Goal: Obtain resource: Obtain resource

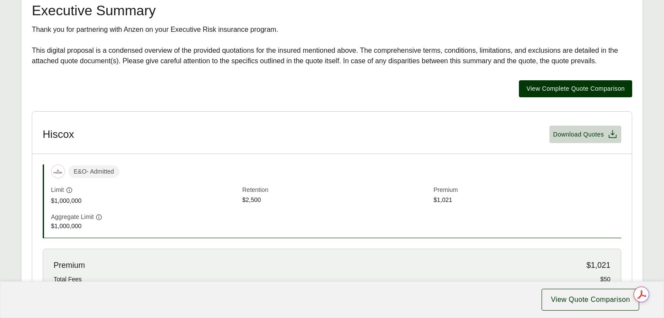
scroll to position [174, 0]
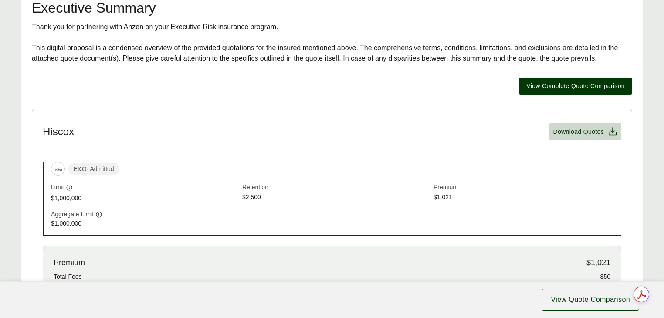
click at [285, 95] on div "View Complete Quote Comparison" at bounding box center [332, 86] width 600 height 17
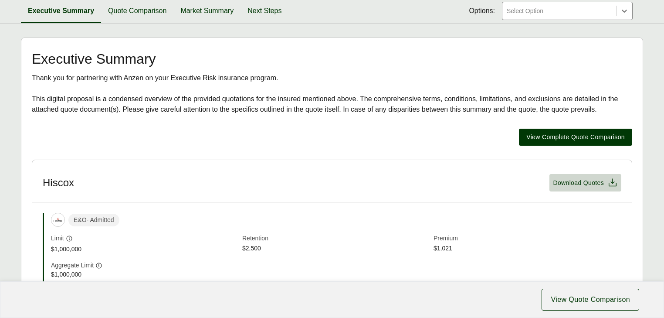
scroll to position [209, 0]
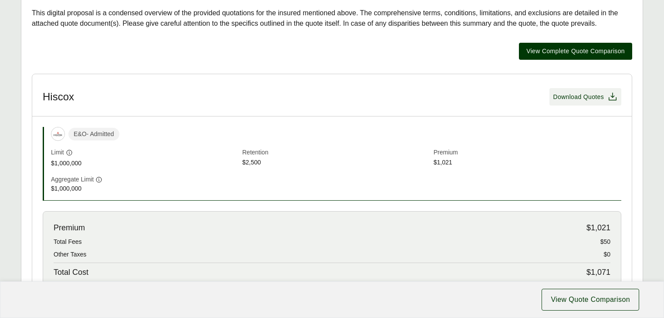
click at [576, 102] on span "Download Quotes" at bounding box center [578, 96] width 51 height 9
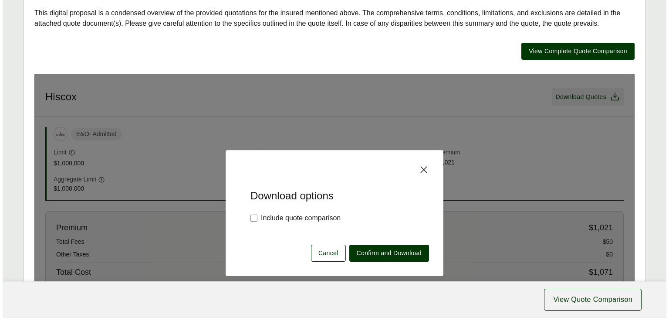
scroll to position [192, 0]
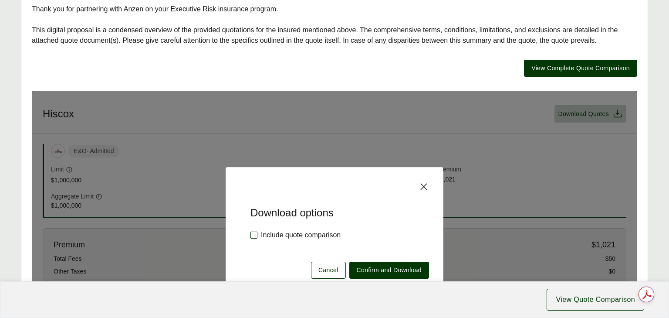
click at [278, 240] on label "Include quote comparison" at bounding box center [296, 235] width 90 height 10
click at [383, 274] on span "Confirm and Download" at bounding box center [389, 269] width 65 height 9
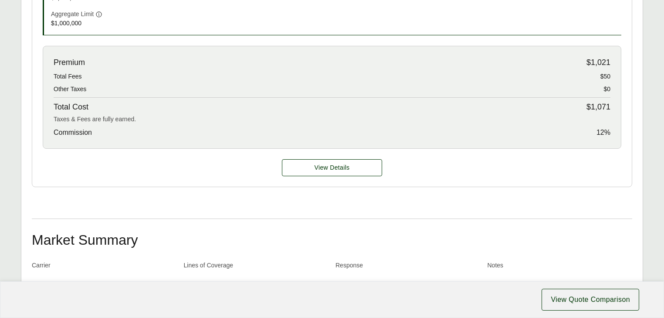
scroll to position [362, 0]
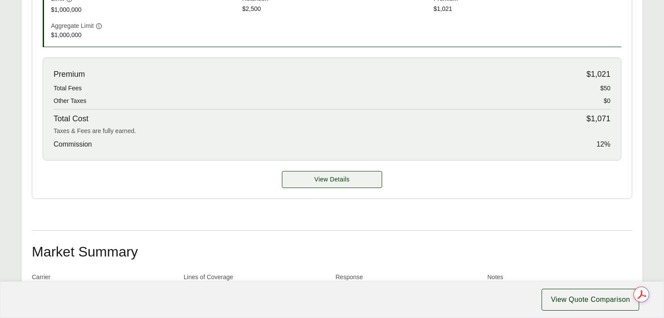
click at [344, 184] on span "View Details" at bounding box center [332, 179] width 35 height 9
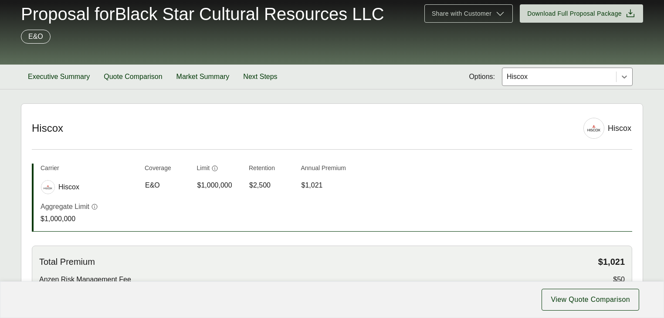
scroll to position [35, 0]
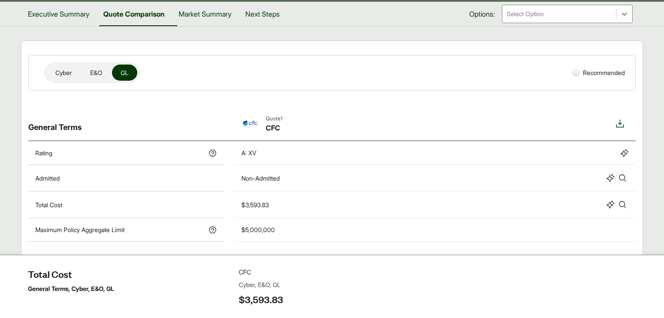
scroll to position [115, 0]
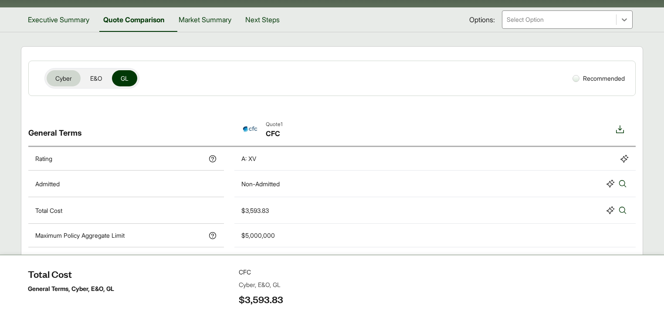
click at [63, 74] on span "Cyber" at bounding box center [63, 78] width 17 height 9
click at [575, 78] on div at bounding box center [575, 78] width 7 height 7
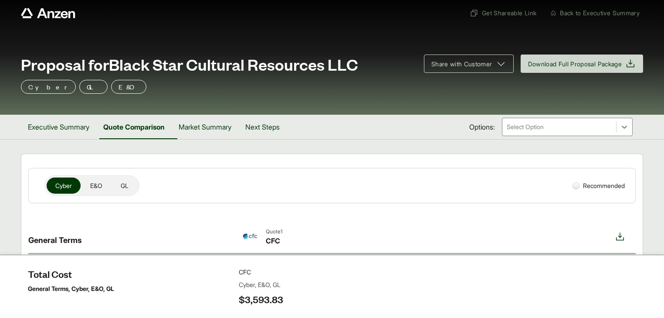
scroll to position [0, 0]
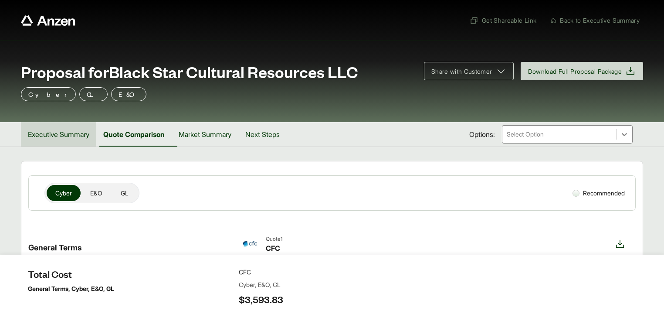
click at [61, 131] on button "Executive Summary" at bounding box center [58, 134] width 75 height 24
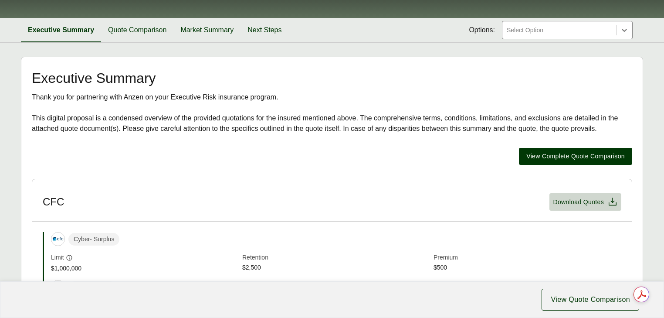
scroll to position [174, 0]
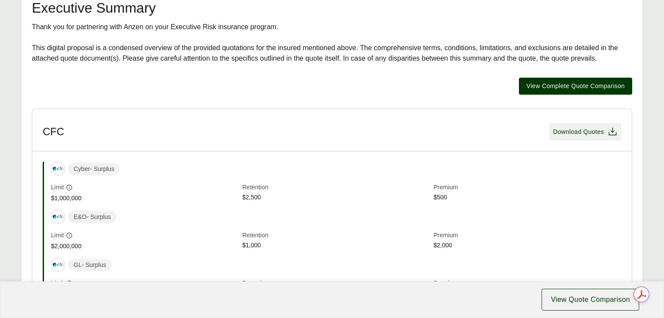
click at [582, 136] on span "Download Quotes" at bounding box center [578, 131] width 51 height 9
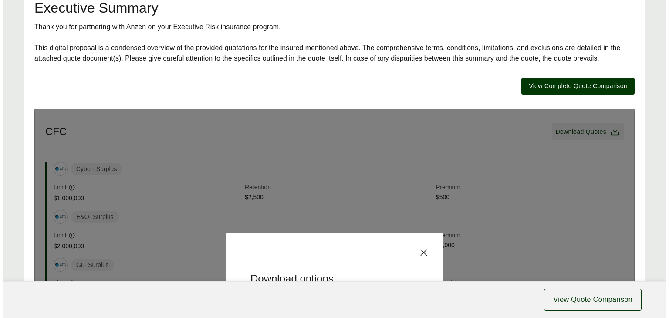
scroll to position [157, 0]
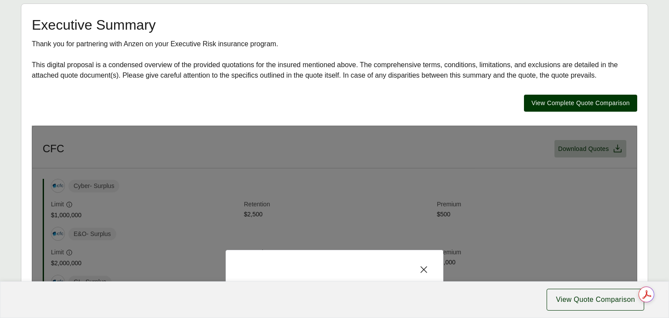
click at [346, 92] on div "Executive Summary Thank you for partnering with Anzen on your Executive Risk in…" at bounding box center [335, 259] width 606 height 482
click at [425, 274] on icon at bounding box center [424, 269] width 10 height 10
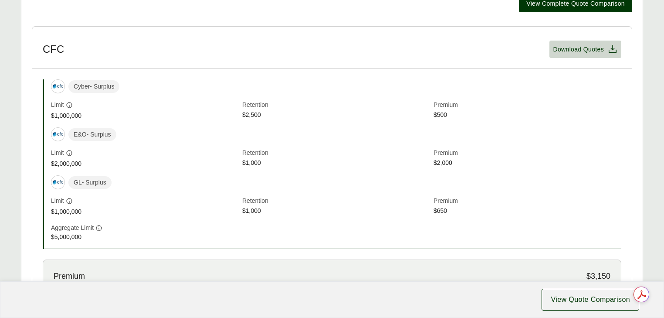
scroll to position [279, 0]
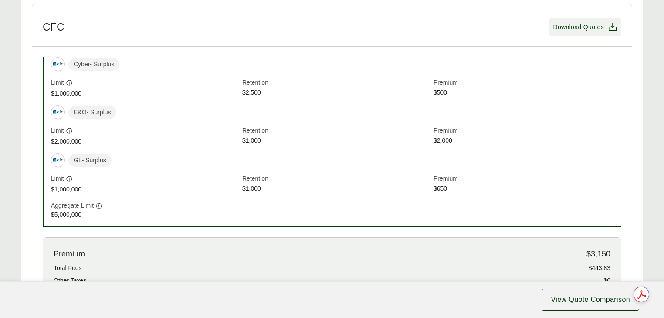
click at [577, 32] on span "Download Quotes" at bounding box center [578, 27] width 51 height 9
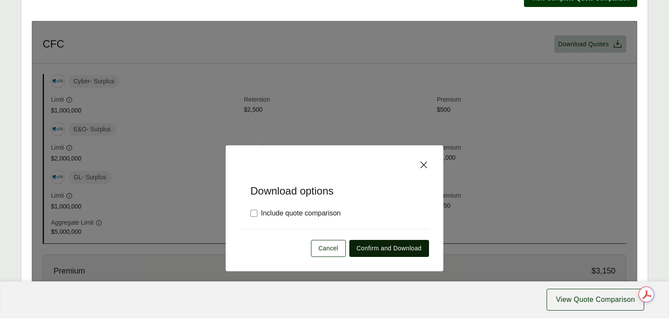
click at [385, 253] on span "Confirm and Download" at bounding box center [389, 248] width 65 height 9
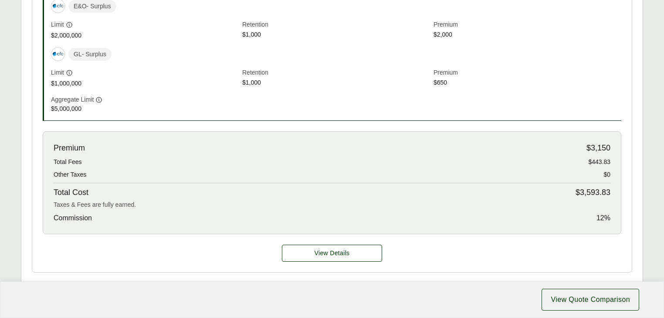
scroll to position [279, 0]
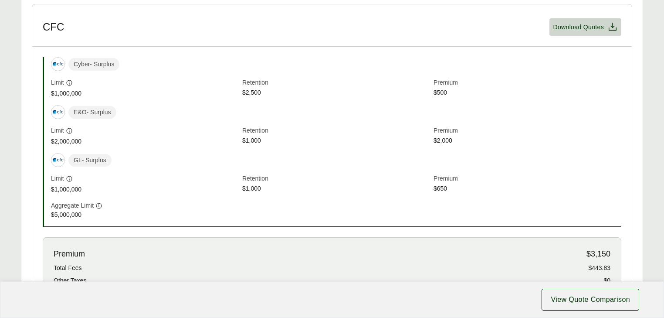
click at [361, 47] on header "CFC Download Quotes" at bounding box center [331, 25] width 599 height 42
click at [186, 47] on header "CFC Download Quotes" at bounding box center [331, 25] width 599 height 42
click at [334, 41] on header "CFC Download Quotes" at bounding box center [331, 25] width 599 height 42
click at [525, 47] on header "CFC Download Quotes" at bounding box center [331, 25] width 599 height 42
click at [343, 47] on header "CFC Download Quotes" at bounding box center [331, 25] width 599 height 42
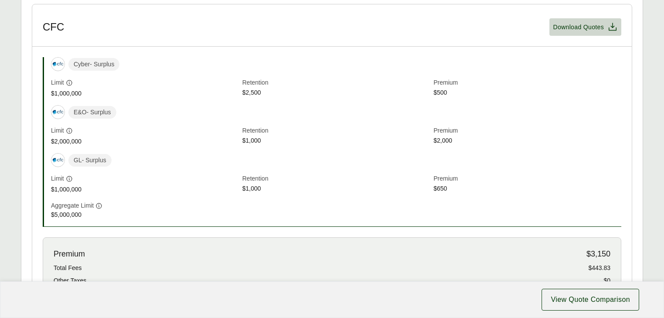
click at [152, 47] on header "CFC Download Quotes" at bounding box center [331, 25] width 599 height 42
click at [271, 98] on span "$2,500" at bounding box center [336, 93] width 188 height 10
click at [270, 98] on span "$2,500" at bounding box center [336, 93] width 188 height 10
click at [247, 98] on span "$2,500" at bounding box center [336, 93] width 188 height 10
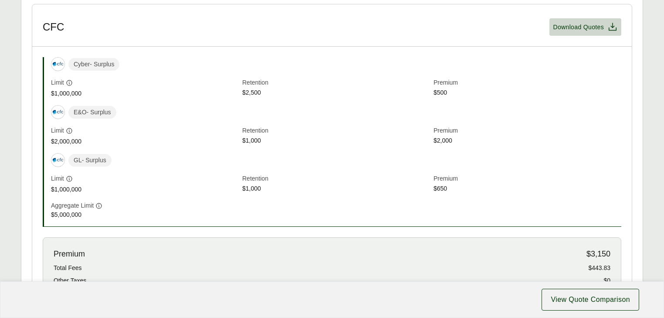
click at [247, 98] on span "$2,500" at bounding box center [336, 93] width 188 height 10
click at [271, 98] on span "$2,500" at bounding box center [336, 93] width 188 height 10
click at [253, 71] on div "Cyber - Surplus" at bounding box center [336, 64] width 570 height 14
click at [253, 131] on div "Cyber - Surplus Limit $1,000,000 Retention $2,500 Premium $500 E&O - Surplus Li…" at bounding box center [332, 141] width 579 height 169
click at [254, 71] on div "Cyber - Surplus" at bounding box center [336, 64] width 570 height 14
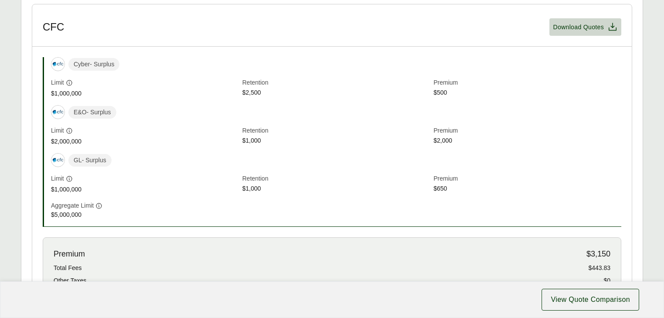
click at [252, 129] on div "Cyber - Surplus Limit $1,000,000 Retention $2,500 Premium $500 E&O - Surplus Li…" at bounding box center [332, 141] width 579 height 169
click at [254, 71] on div "Cyber - Surplus" at bounding box center [336, 64] width 570 height 14
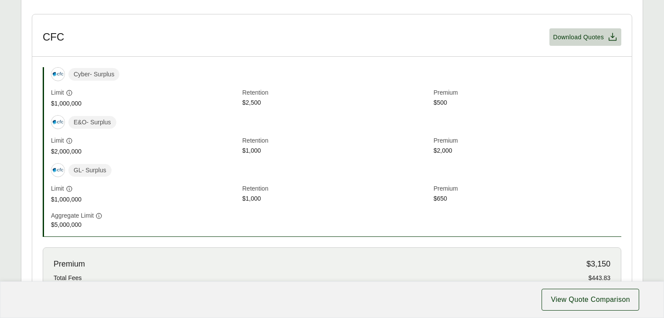
scroll to position [249, 0]
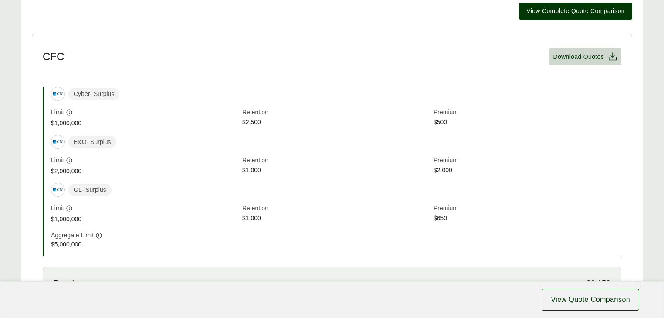
click at [103, 117] on div "Limit" at bounding box center [145, 112] width 188 height 9
click at [376, 76] on header "CFC Download Quotes" at bounding box center [331, 55] width 599 height 42
click at [166, 76] on header "CFC Download Quotes" at bounding box center [331, 55] width 599 height 42
click at [362, 76] on header "CFC Download Quotes" at bounding box center [331, 55] width 599 height 42
click at [507, 76] on header "CFC Download Quotes" at bounding box center [331, 55] width 599 height 42
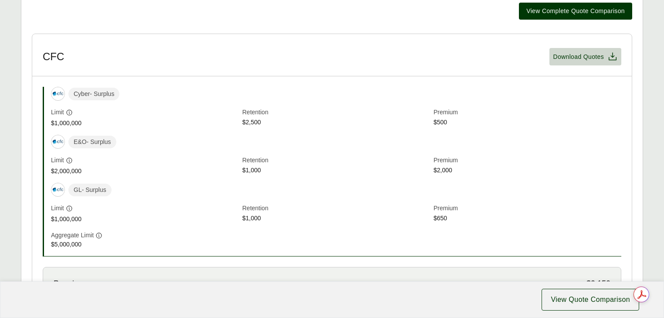
click at [170, 76] on header "CFC Download Quotes" at bounding box center [331, 55] width 599 height 42
click at [174, 76] on header "CFC Download Quotes" at bounding box center [331, 55] width 599 height 42
click at [518, 76] on header "CFC Download Quotes" at bounding box center [331, 55] width 599 height 42
click at [177, 76] on header "CFC Download Quotes" at bounding box center [331, 55] width 599 height 42
click at [505, 76] on header "CFC Download Quotes" at bounding box center [331, 55] width 599 height 42
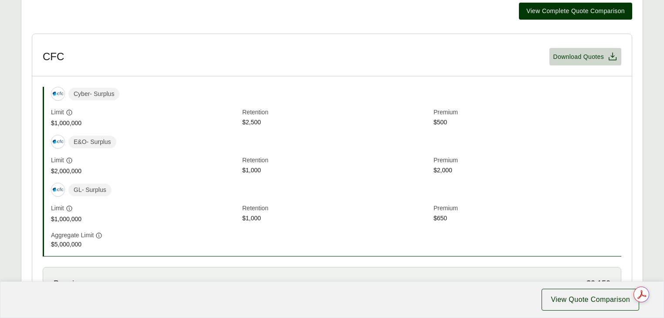
click at [161, 76] on header "CFC Download Quotes" at bounding box center [331, 55] width 599 height 42
click at [523, 76] on header "CFC Download Quotes" at bounding box center [331, 55] width 599 height 42
click at [159, 76] on header "CFC Download Quotes" at bounding box center [331, 55] width 599 height 42
click at [507, 76] on header "CFC Download Quotes" at bounding box center [331, 55] width 599 height 42
click at [528, 76] on header "CFC Download Quotes" at bounding box center [331, 55] width 599 height 42
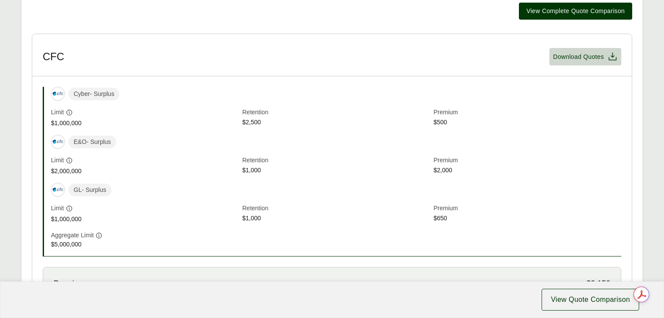
click at [625, 76] on header "CFC Download Quotes" at bounding box center [331, 55] width 599 height 42
click at [532, 76] on header "CFC Download Quotes" at bounding box center [331, 55] width 599 height 42
click at [626, 76] on header "CFC Download Quotes" at bounding box center [331, 55] width 599 height 42
click at [538, 76] on header "CFC Download Quotes" at bounding box center [331, 55] width 599 height 42
click at [626, 76] on header "CFC Download Quotes" at bounding box center [331, 55] width 599 height 42
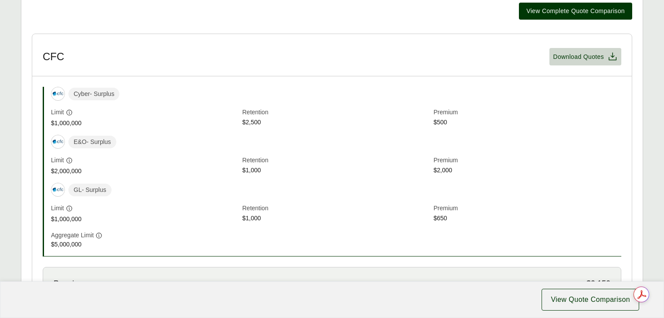
click at [535, 76] on header "CFC Download Quotes" at bounding box center [331, 55] width 599 height 42
click at [624, 76] on header "CFC Download Quotes" at bounding box center [331, 55] width 599 height 42
click at [531, 76] on header "CFC Download Quotes" at bounding box center [331, 55] width 599 height 42
click at [625, 76] on header "CFC Download Quotes" at bounding box center [331, 55] width 599 height 42
click at [624, 76] on header "CFC Download Quotes" at bounding box center [331, 55] width 599 height 42
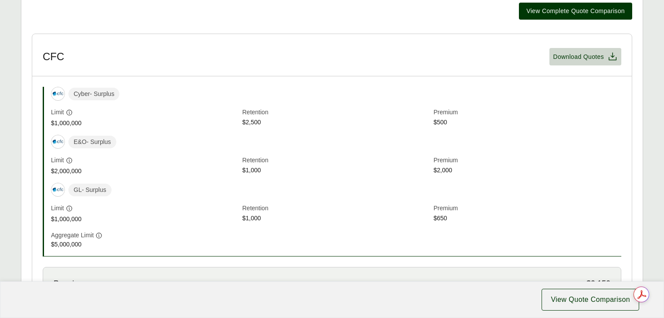
click at [540, 76] on header "CFC Download Quotes" at bounding box center [331, 55] width 599 height 42
click at [625, 76] on header "CFC Download Quotes" at bounding box center [331, 55] width 599 height 42
click at [535, 76] on header "CFC Download Quotes" at bounding box center [331, 55] width 599 height 42
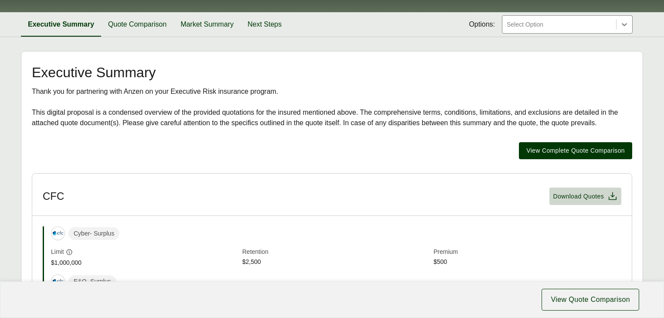
scroll to position [284, 0]
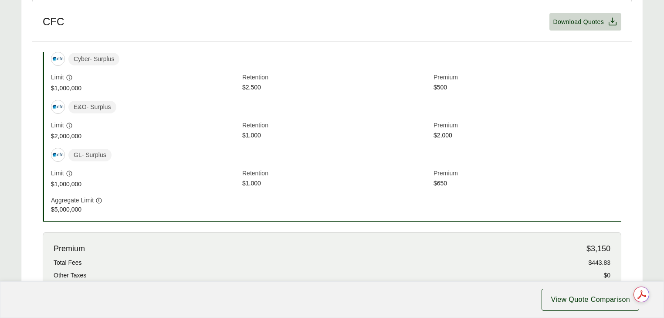
click at [353, 13] on div "Executive Summary Thank you for partnering with Anzen on your Executive Risk in…" at bounding box center [332, 132] width 600 height 482
click at [392, 41] on header "CFC Download Quotes" at bounding box center [331, 20] width 599 height 42
drag, startPoint x: 394, startPoint y: 9, endPoint x: 382, endPoint y: 9, distance: 12.2
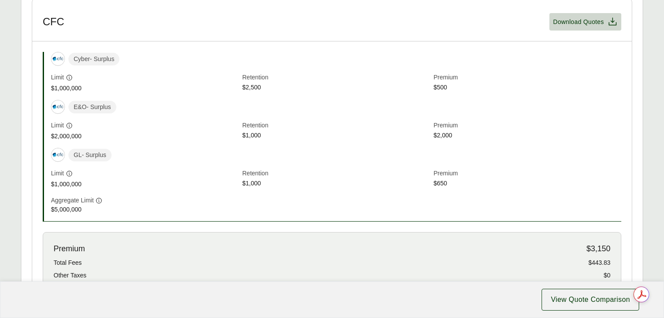
drag, startPoint x: 315, startPoint y: 18, endPoint x: 308, endPoint y: 16, distance: 7.0
click at [314, 18] on div "Executive Summary Thank you for partnering with Anzen on your Executive Risk in…" at bounding box center [332, 132] width 600 height 482
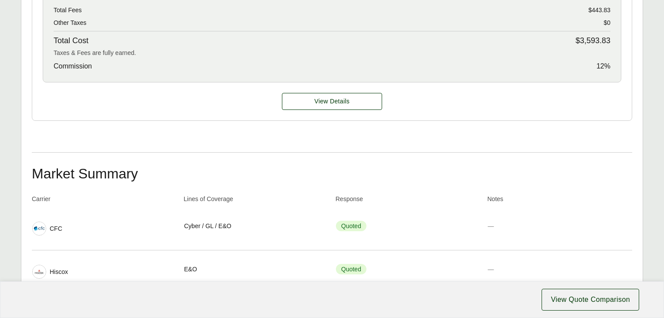
scroll to position [563, 0]
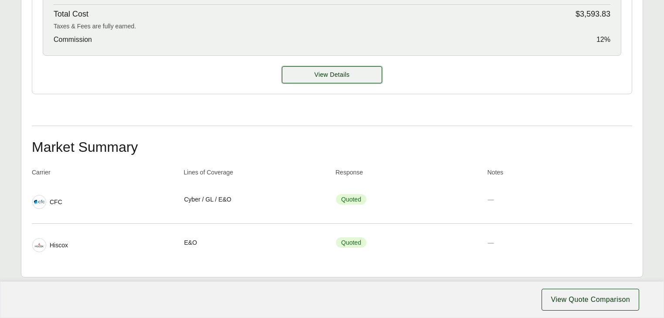
click at [317, 83] on button "View Details" at bounding box center [332, 74] width 100 height 17
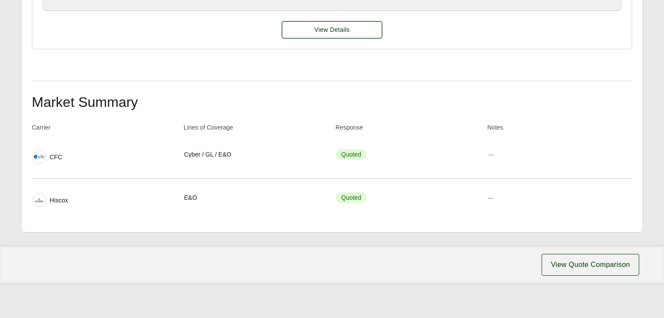
scroll to position [633, 0]
click at [330, 26] on span "View Details" at bounding box center [332, 29] width 35 height 9
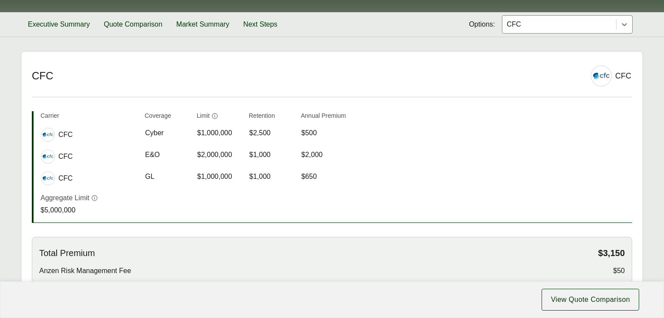
scroll to position [70, 0]
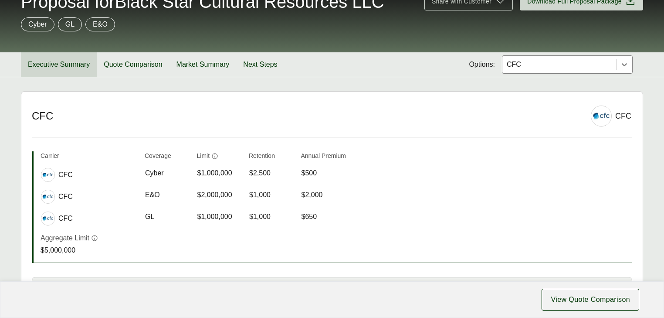
click at [71, 77] on button "Executive Summary" at bounding box center [59, 64] width 76 height 24
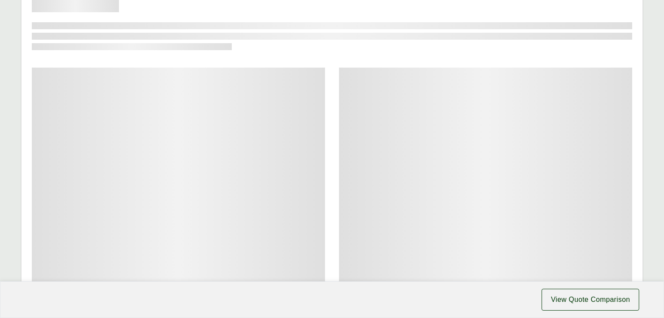
scroll to position [179, 0]
